Goal: Task Accomplishment & Management: Use online tool/utility

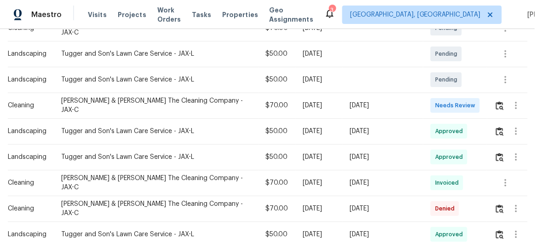
scroll to position [223, 0]
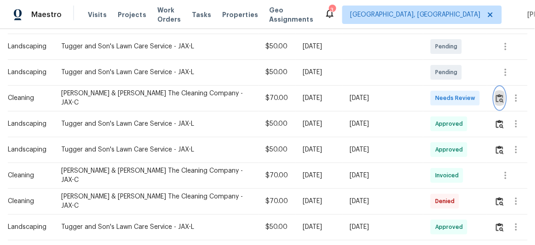
click at [497, 94] on img "button" at bounding box center [500, 98] width 8 height 9
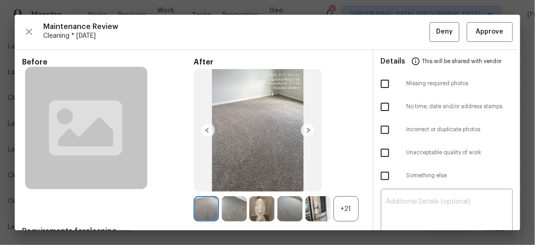
click at [376, 82] on input "checkbox" at bounding box center [384, 83] width 19 height 19
checkbox input "true"
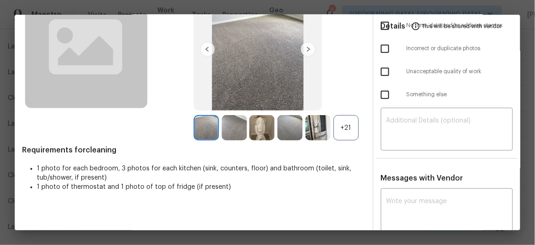
scroll to position [83, 0]
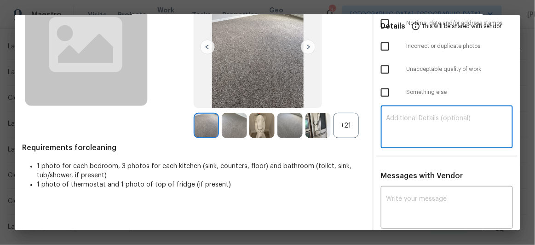
click at [399, 119] on textarea at bounding box center [446, 128] width 121 height 26
paste textarea "Maintenance Audit Team: Hello! Unfortunately, this Cleaning visit completed on …"
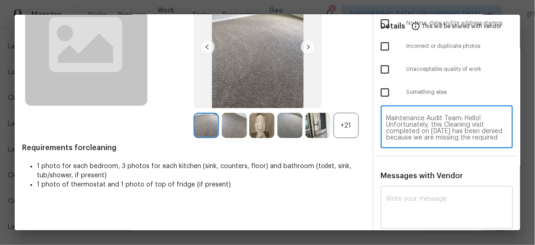
scroll to position [109, 0]
type textarea "Maintenance Audit Team: Hello! Unfortunately, this Cleaning visit completed on …"
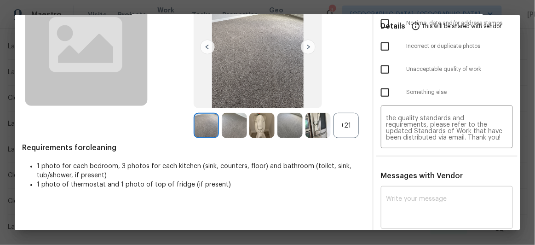
click at [402, 188] on div "x ​" at bounding box center [447, 208] width 132 height 40
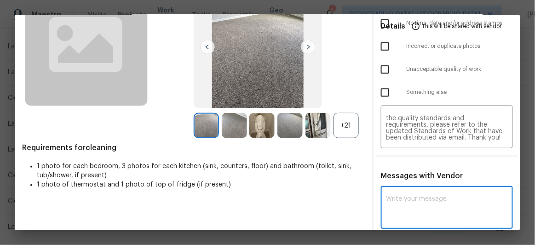
paste textarea "Maintenance Audit Team: Hello! Unfortunately, this Cleaning visit completed on …"
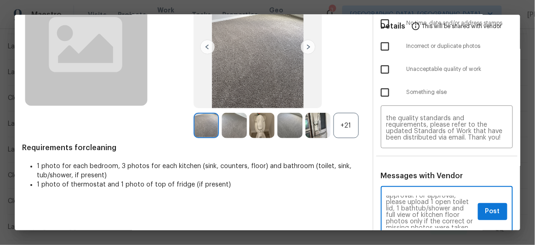
scroll to position [50, 0]
type textarea "Maintenance Audit Team: Hello! Unfortunately, this Cleaning visit completed on …"
click at [485, 211] on span "Post" at bounding box center [492, 210] width 15 height 11
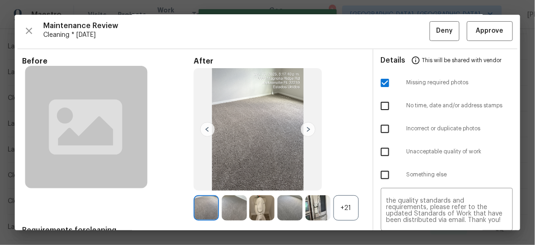
scroll to position [0, 0]
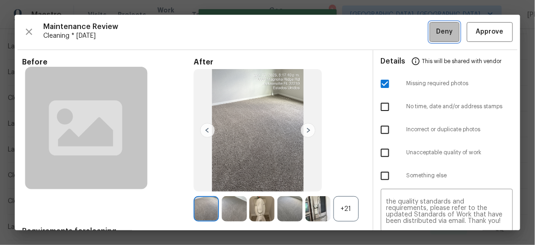
click at [430, 40] on button "Deny" at bounding box center [444, 32] width 30 height 20
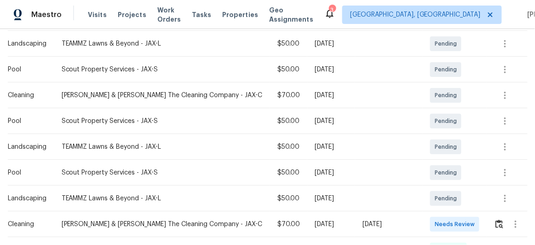
scroll to position [251, 0]
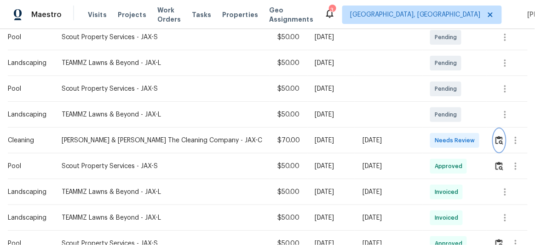
click at [495, 137] on img "button" at bounding box center [499, 140] width 8 height 9
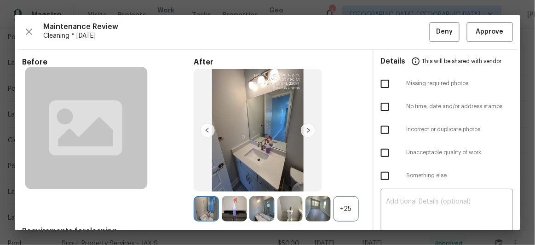
click at [378, 82] on input "checkbox" at bounding box center [384, 83] width 19 height 19
checkbox input "true"
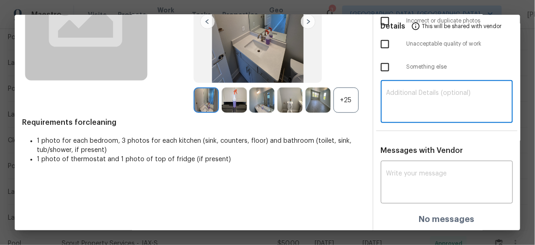
click at [399, 98] on textarea at bounding box center [446, 103] width 121 height 26
paste textarea "Maintenance Audit Team: Hello! Unfortunately, this Cleaning visit completed on …"
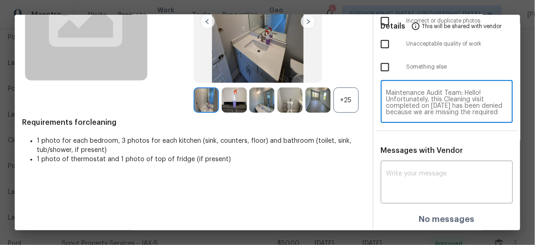
scroll to position [103, 0]
type textarea "Maintenance Audit Team: Hello! Unfortunately, this Cleaning visit completed on …"
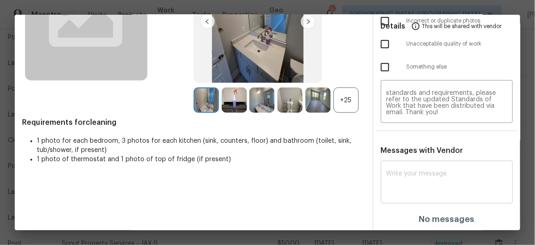
click at [389, 165] on div "x ​" at bounding box center [447, 183] width 132 height 40
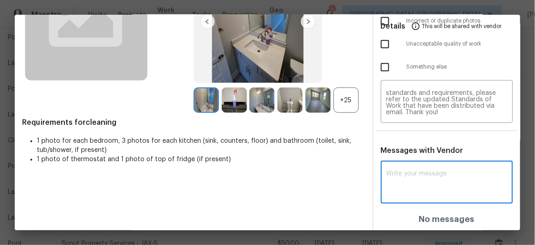
paste textarea "Maintenance Audit Team: Hello! Unfortunately, this Cleaning visit completed on …"
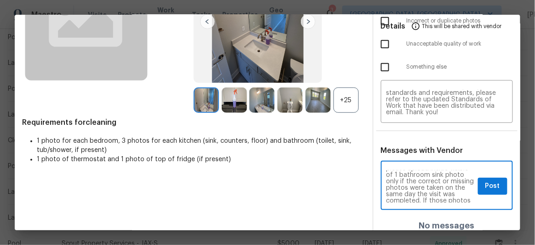
scroll to position [67, 0]
type textarea "Maintenance Audit Team: Hello! Unfortunately, this Cleaning visit completed on …"
click at [490, 190] on span "Post" at bounding box center [492, 185] width 15 height 11
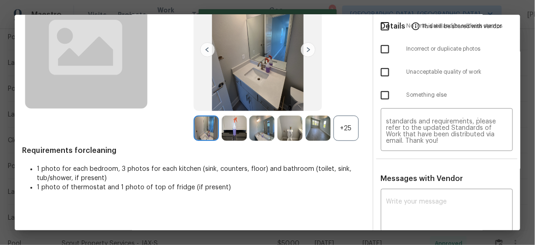
scroll to position [0, 0]
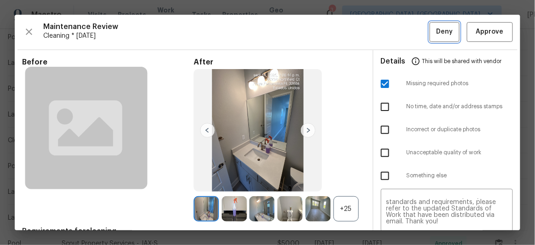
click at [445, 35] on span "Deny" at bounding box center [444, 31] width 17 height 11
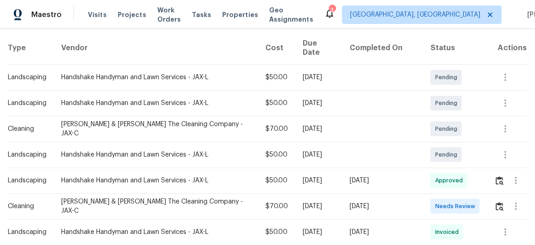
scroll to position [167, 0]
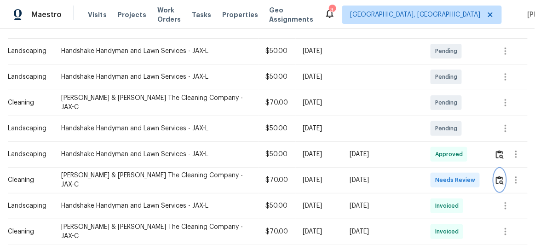
click at [496, 176] on img "button" at bounding box center [500, 180] width 8 height 9
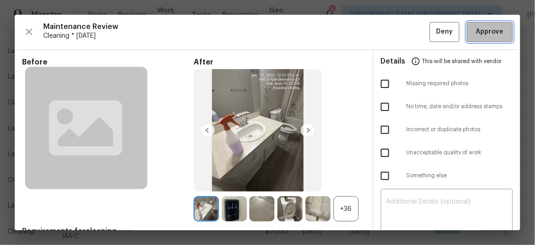
click at [498, 33] on span "Approve" at bounding box center [489, 31] width 31 height 11
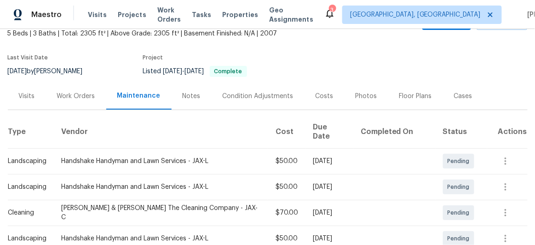
scroll to position [83, 0]
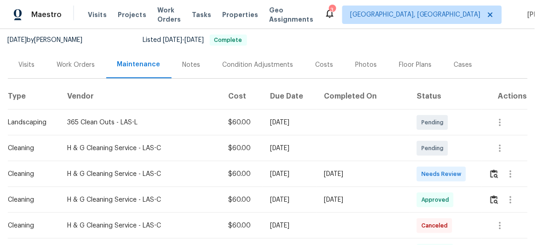
scroll to position [167, 0]
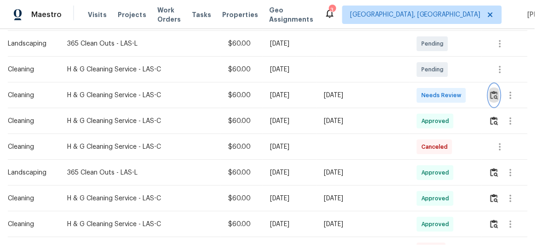
click at [495, 95] on img "button" at bounding box center [494, 95] width 8 height 9
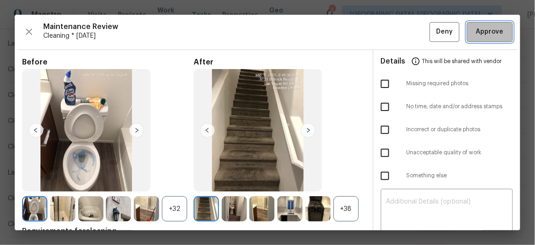
click at [479, 31] on span "Approve" at bounding box center [490, 31] width 28 height 11
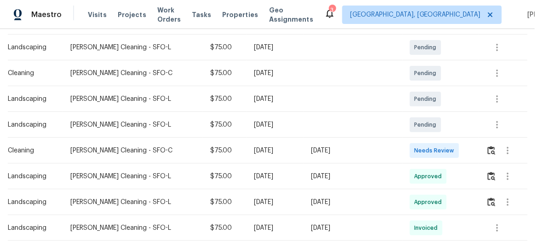
scroll to position [167, 0]
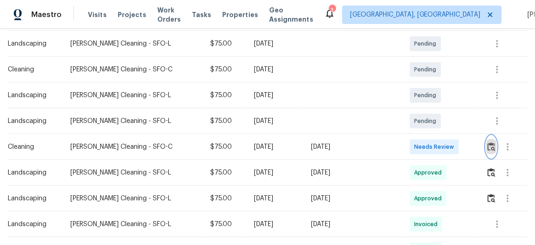
click at [487, 147] on img "button" at bounding box center [491, 146] width 8 height 9
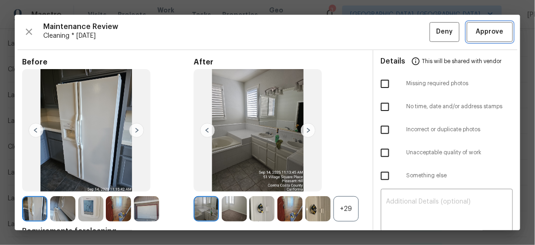
click at [479, 32] on span "Approve" at bounding box center [490, 31] width 28 height 11
